Goal: Find specific page/section: Find specific page/section

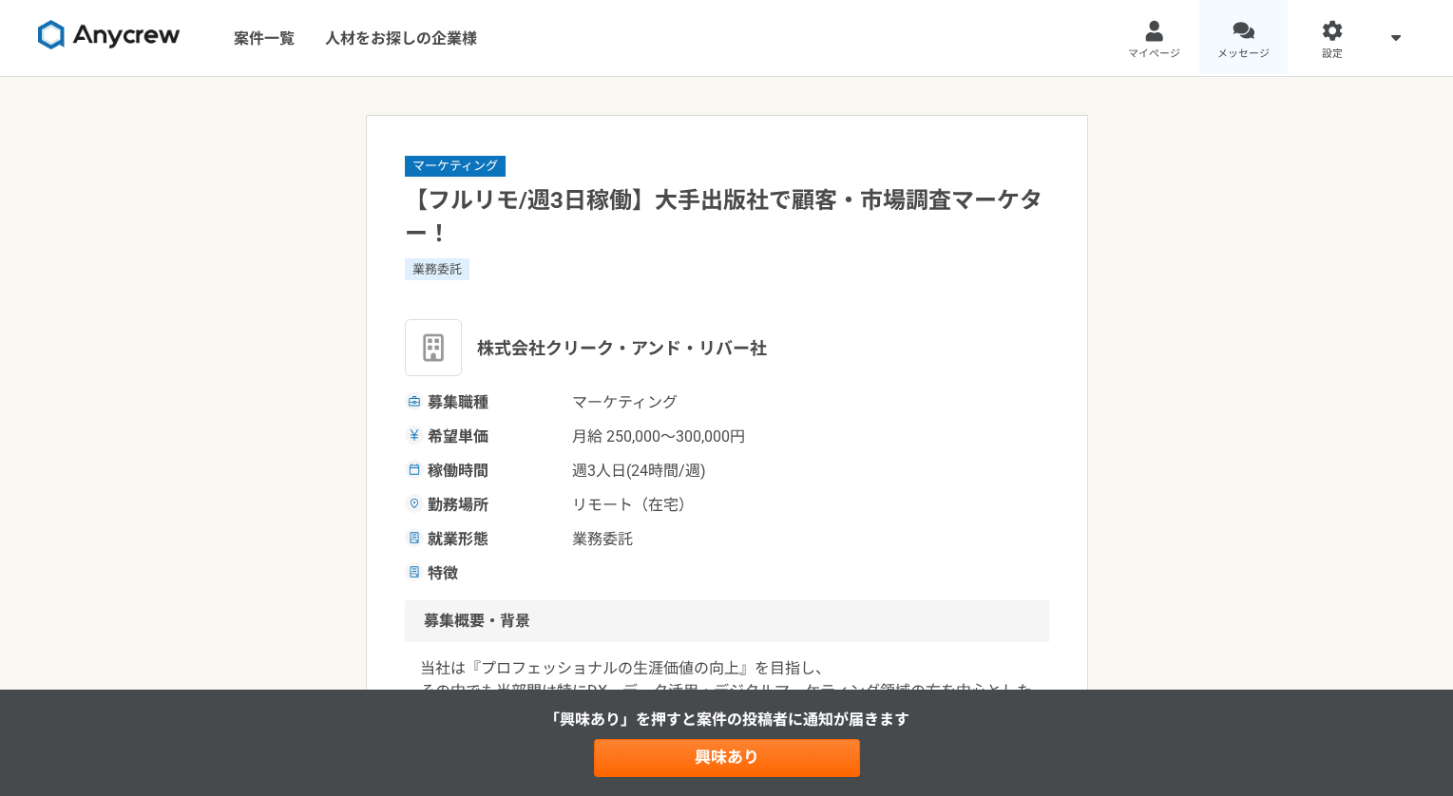
click at [1260, 53] on span "メッセージ" at bounding box center [1243, 54] width 52 height 15
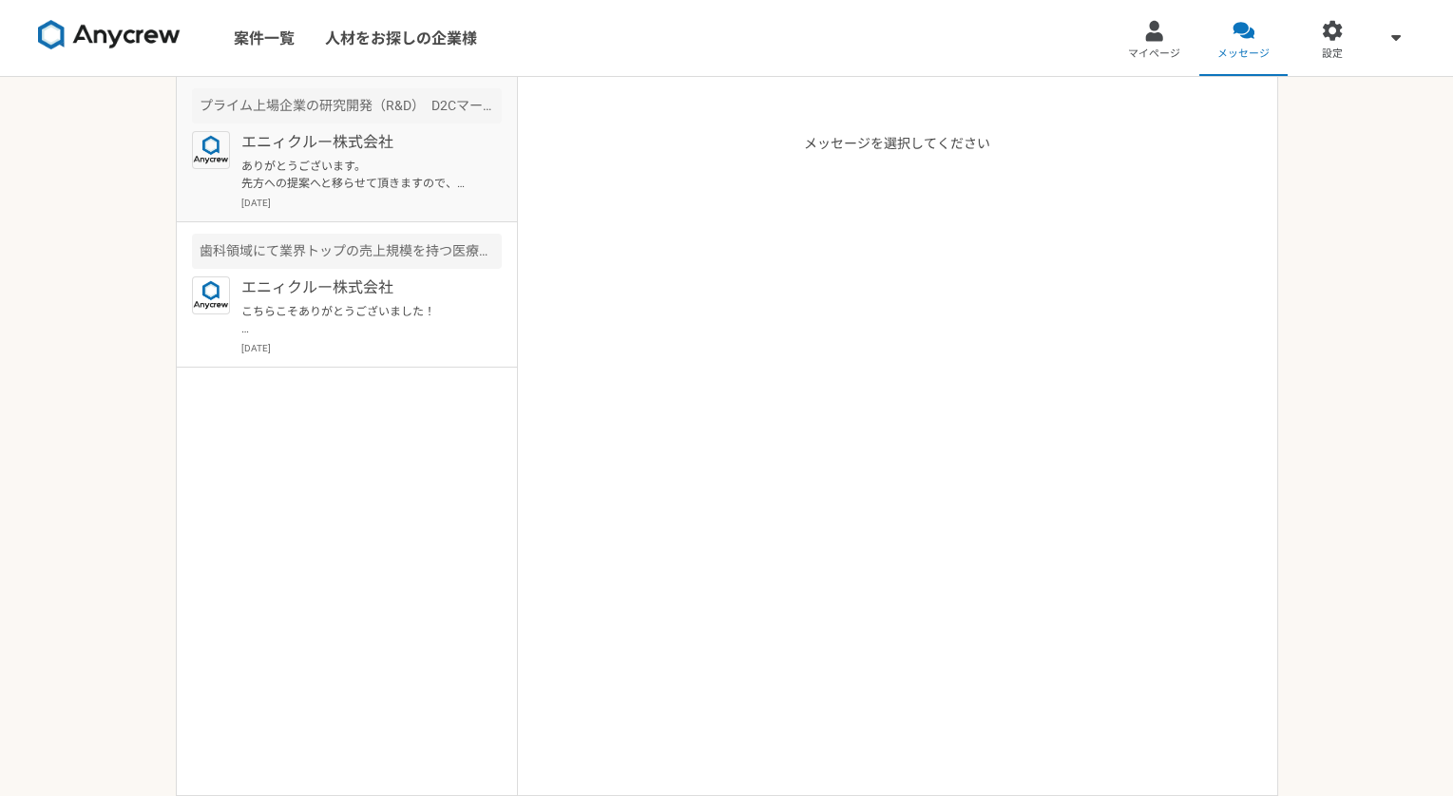
click at [329, 169] on p "ありがとうございます。 先方への提案へと移らせて頂きますので、また週明け頃に進捗をお伝えさせて頂きます！" at bounding box center [358, 175] width 235 height 34
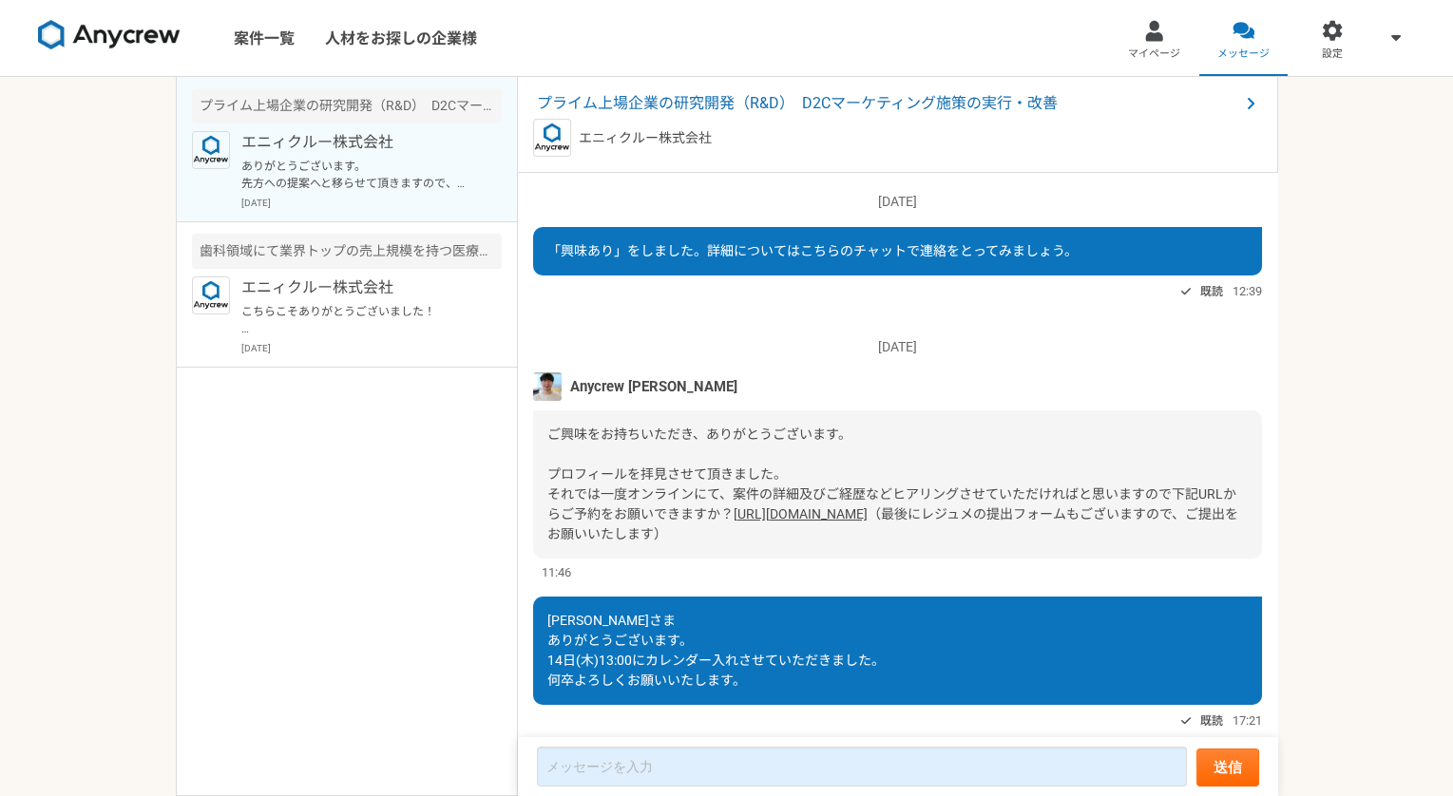
scroll to position [842, 0]
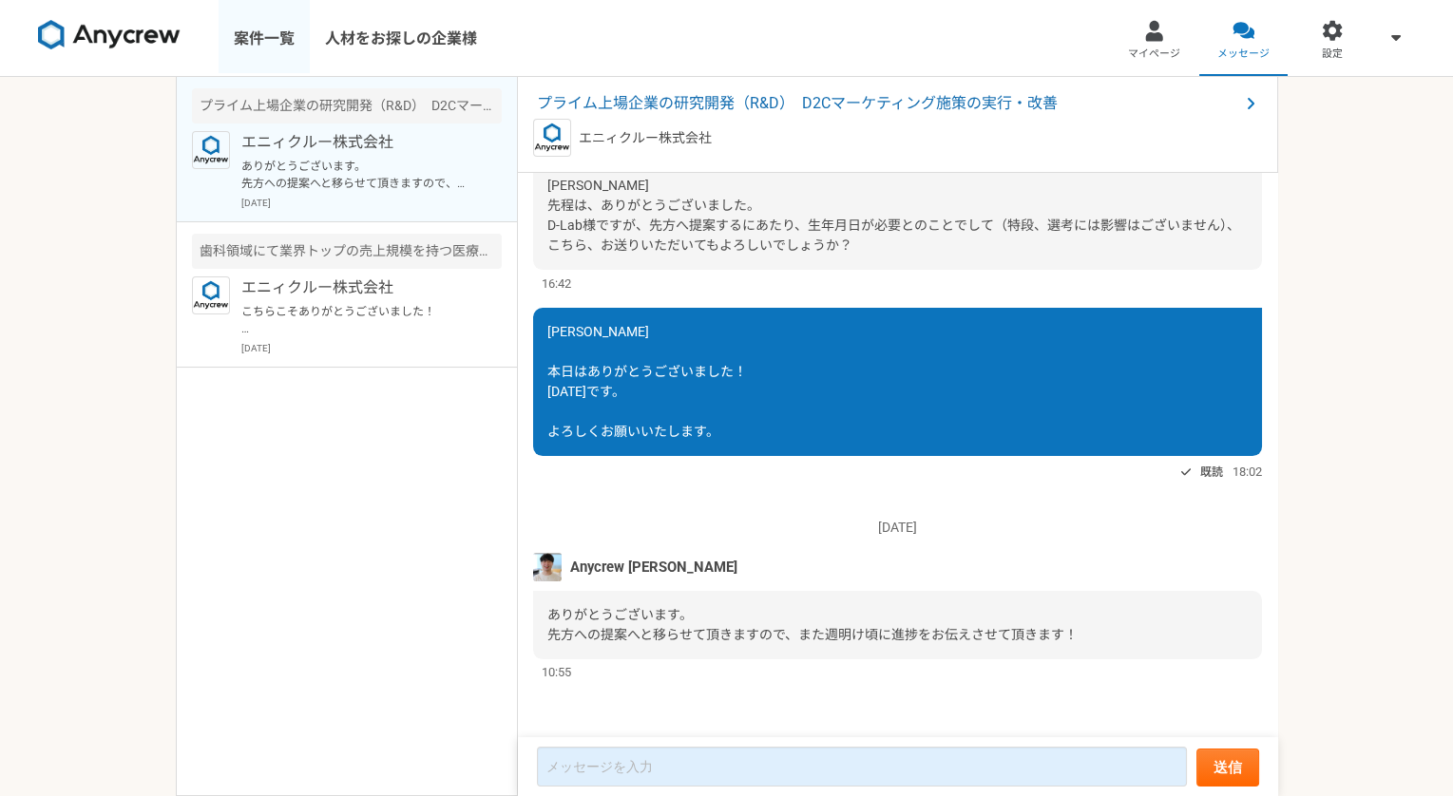
click at [258, 45] on link "案件一覧" at bounding box center [264, 38] width 91 height 76
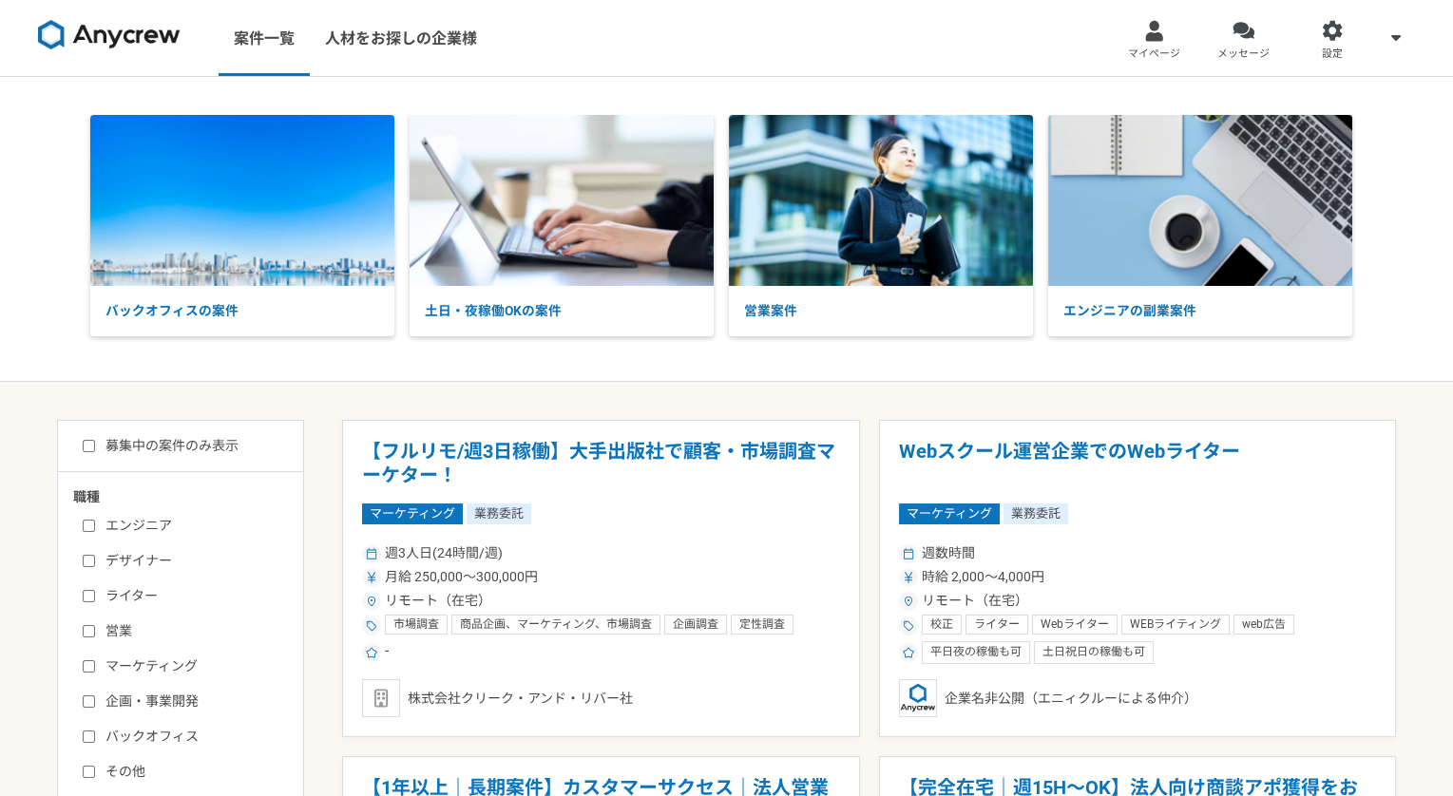
scroll to position [221, 0]
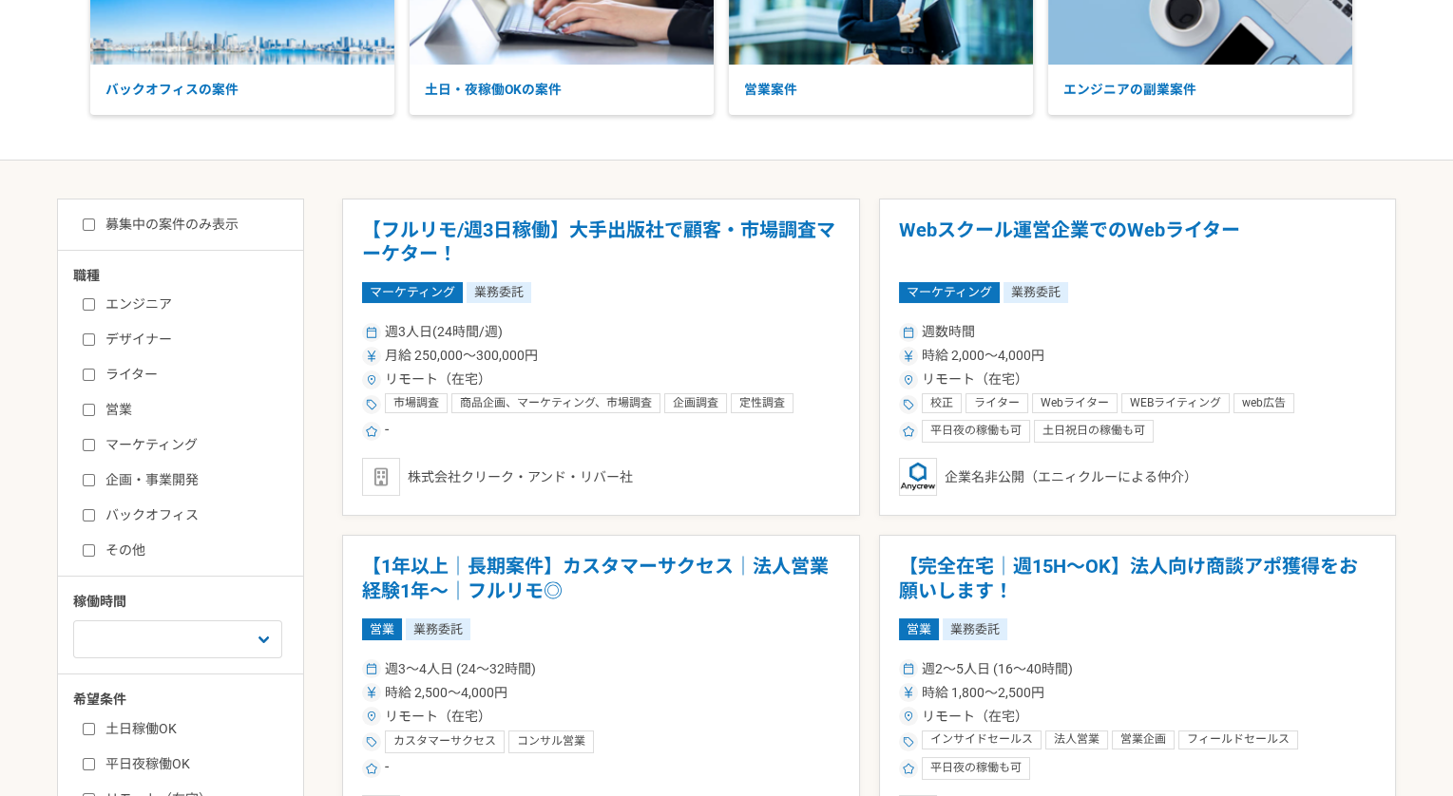
click at [104, 438] on label "マーケティング" at bounding box center [192, 445] width 219 height 20
click at [95, 439] on input "マーケティング" at bounding box center [89, 445] width 12 height 12
checkbox input "true"
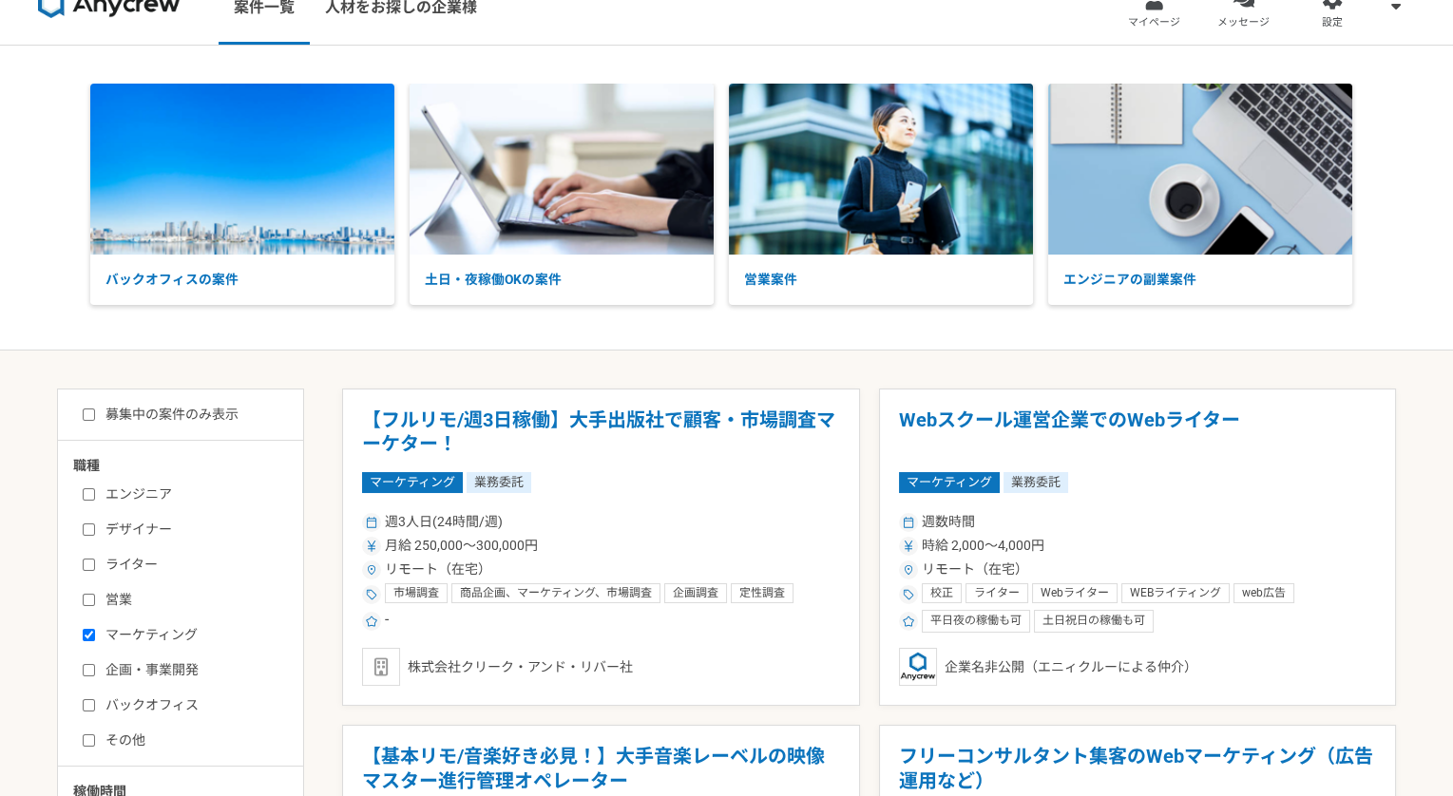
scroll to position [29, 0]
